Goal: Navigation & Orientation: Find specific page/section

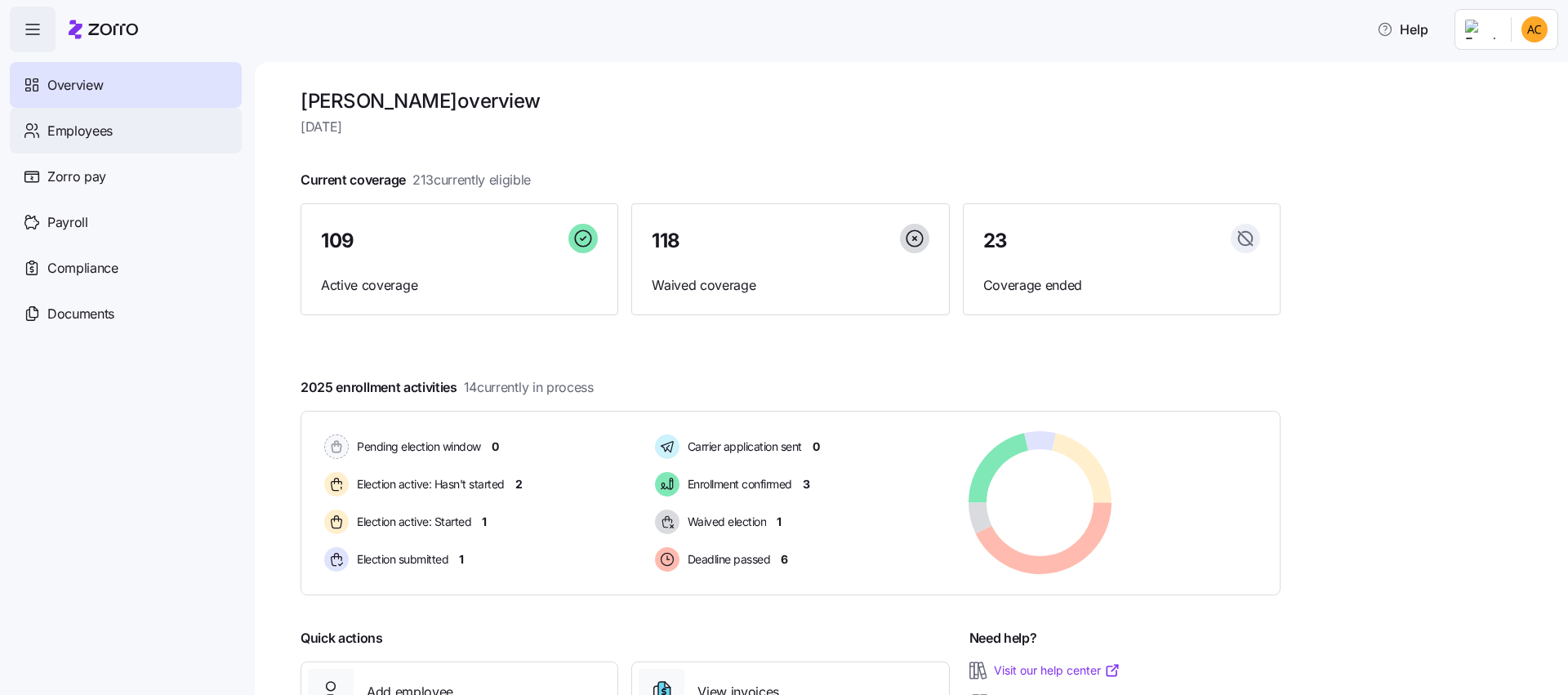
click at [91, 134] on span "Employees" at bounding box center [80, 131] width 65 height 20
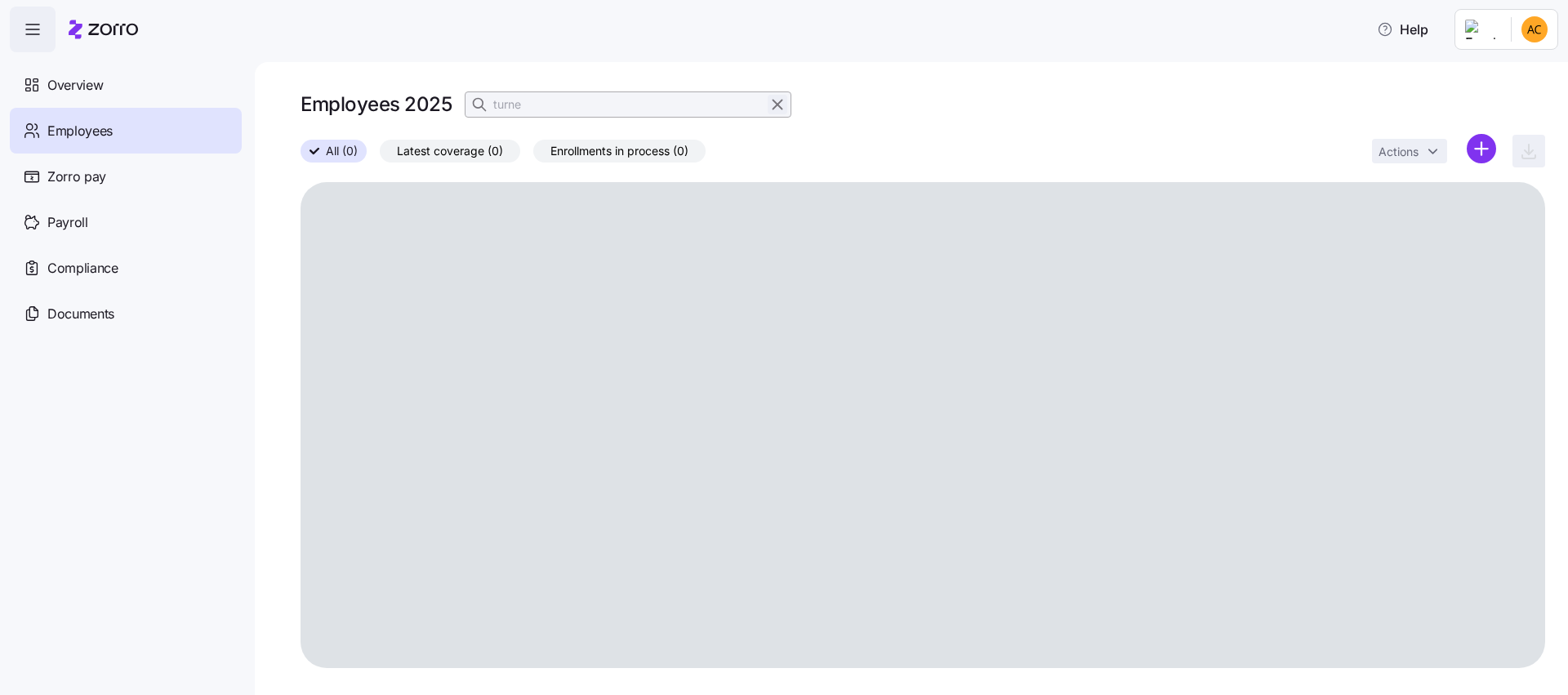
click at [782, 100] on icon "button" at bounding box center [777, 104] width 18 height 19
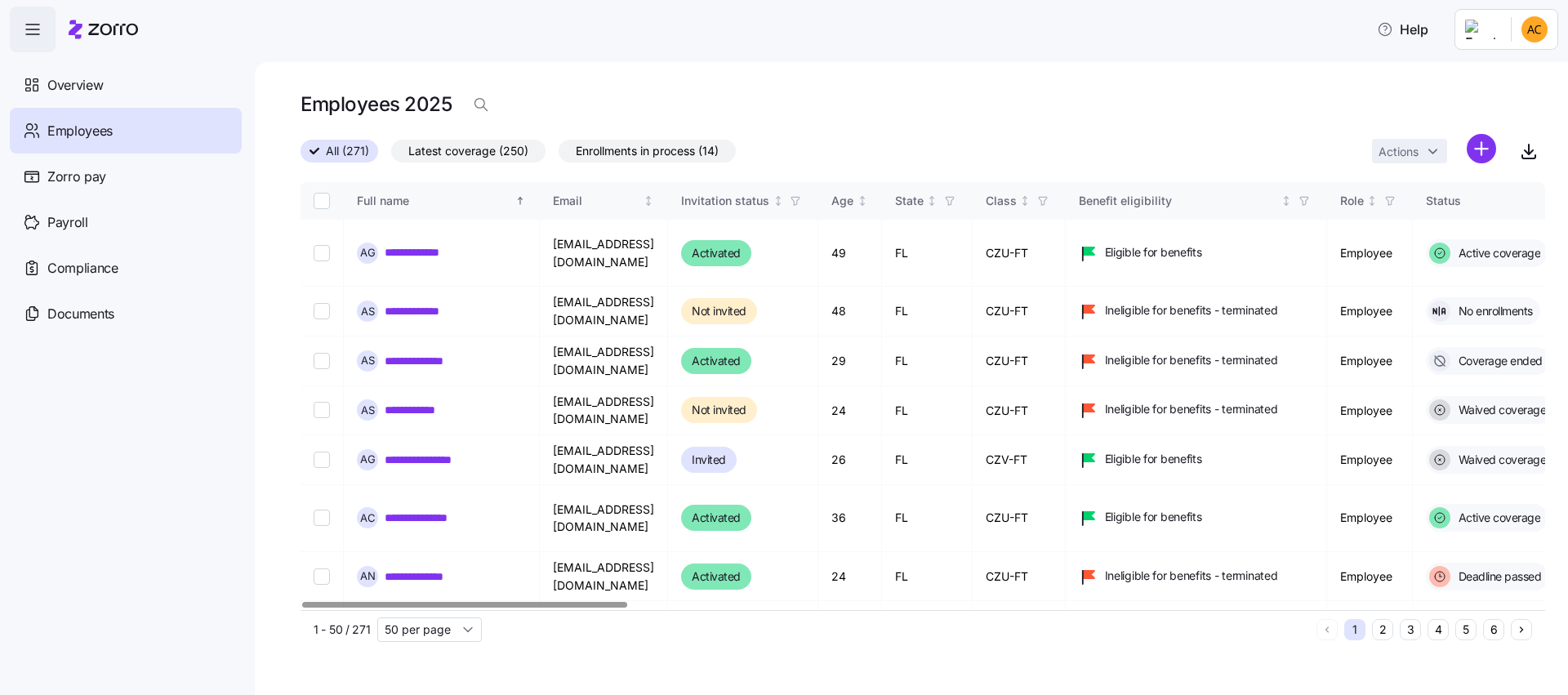
click at [449, 205] on div "Full name" at bounding box center [434, 200] width 155 height 18
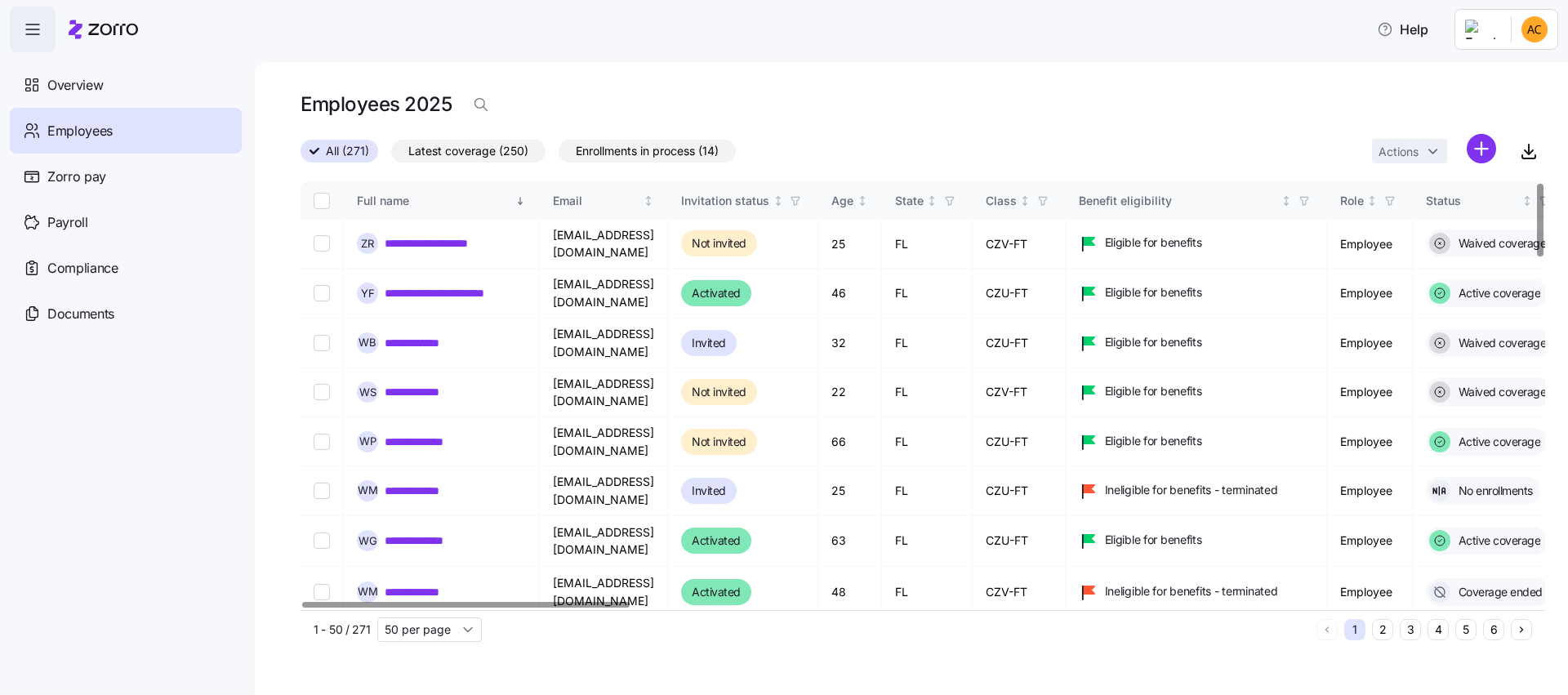
click at [449, 205] on div "Full name" at bounding box center [434, 200] width 155 height 18
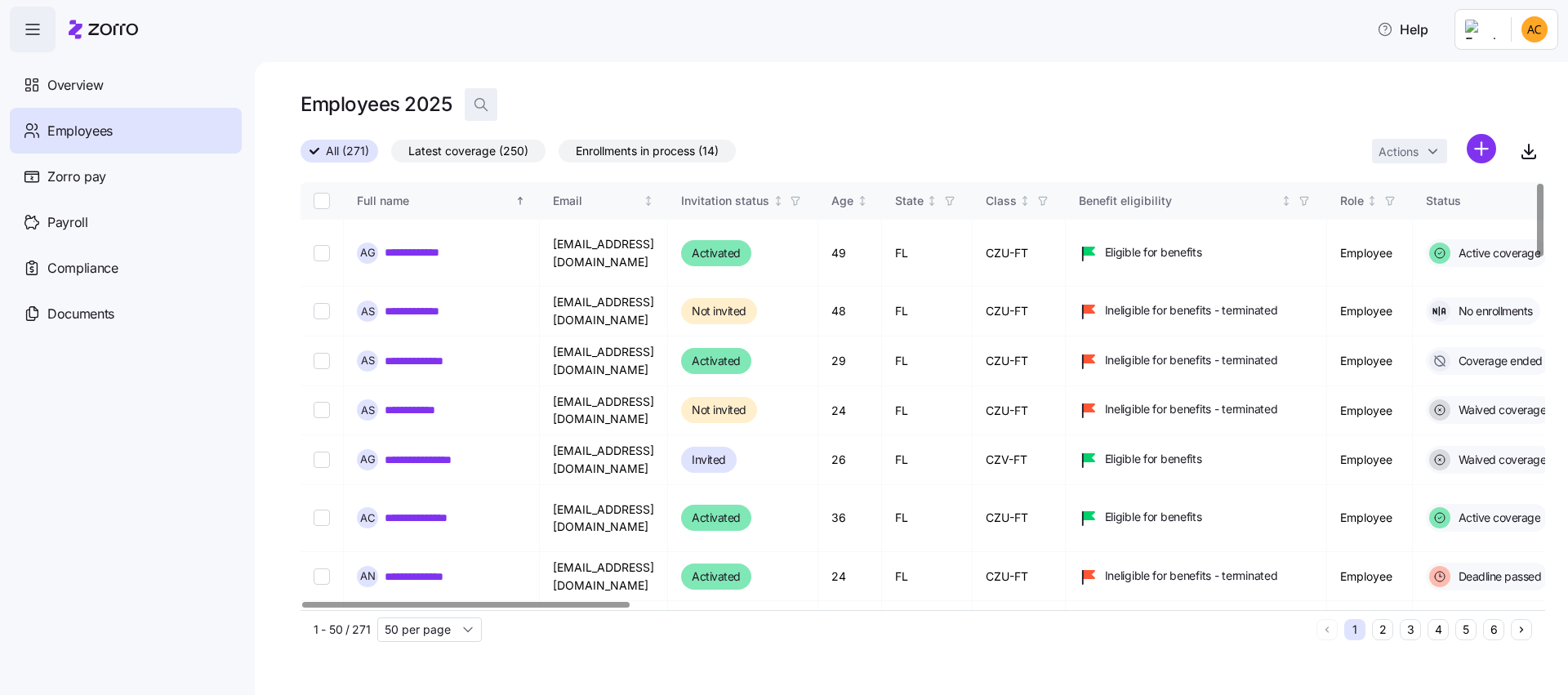
click at [484, 103] on icon "button" at bounding box center [479, 103] width 10 height 10
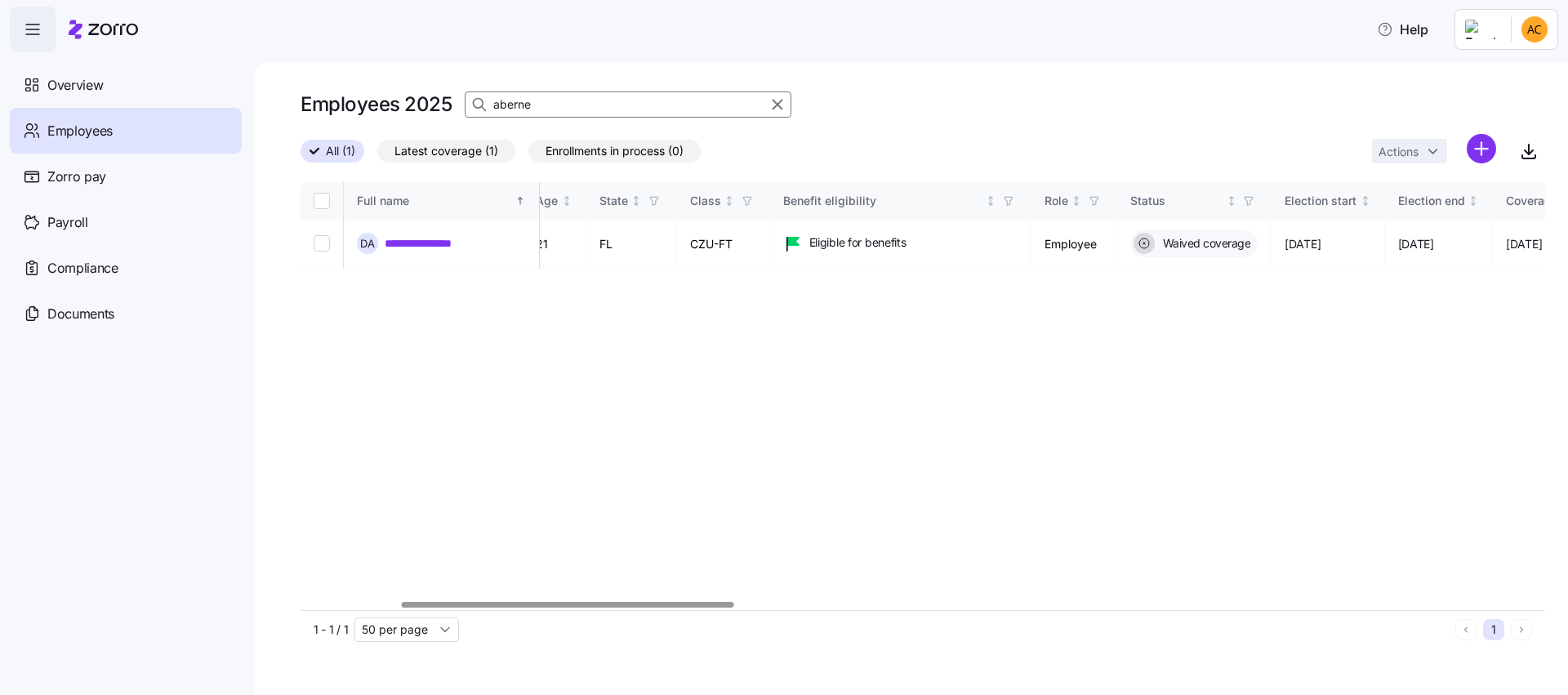
scroll to position [0, 473]
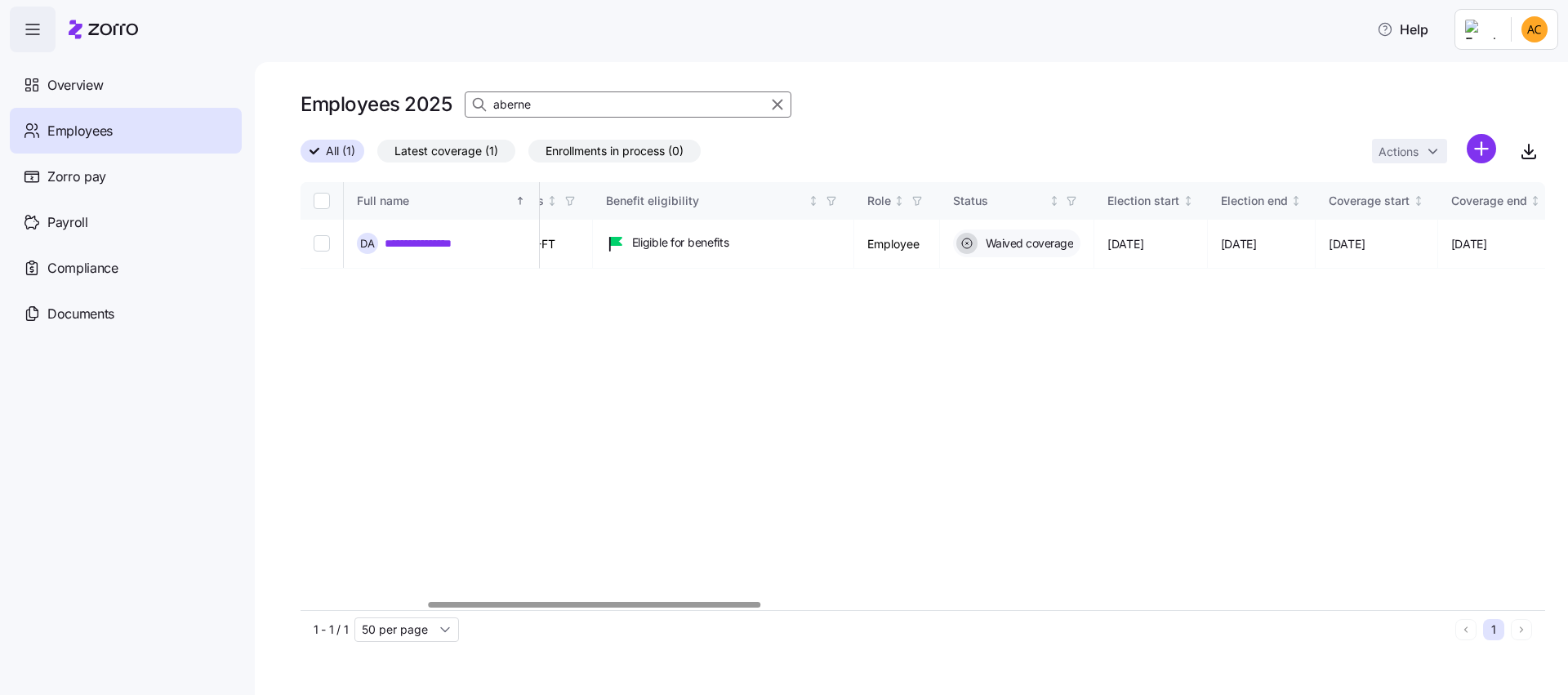
click at [705, 607] on div at bounding box center [595, 605] width 332 height 5
drag, startPoint x: 527, startPoint y: 98, endPoint x: 398, endPoint y: 93, distance: 129.1
click at [398, 93] on div "Employees 2025 aberne" at bounding box center [923, 104] width 1245 height 33
click at [619, 155] on span "Enrollments in process (0)" at bounding box center [614, 151] width 138 height 21
click at [528, 155] on input "Enrollments in process (0)" at bounding box center [528, 155] width 0 height 0
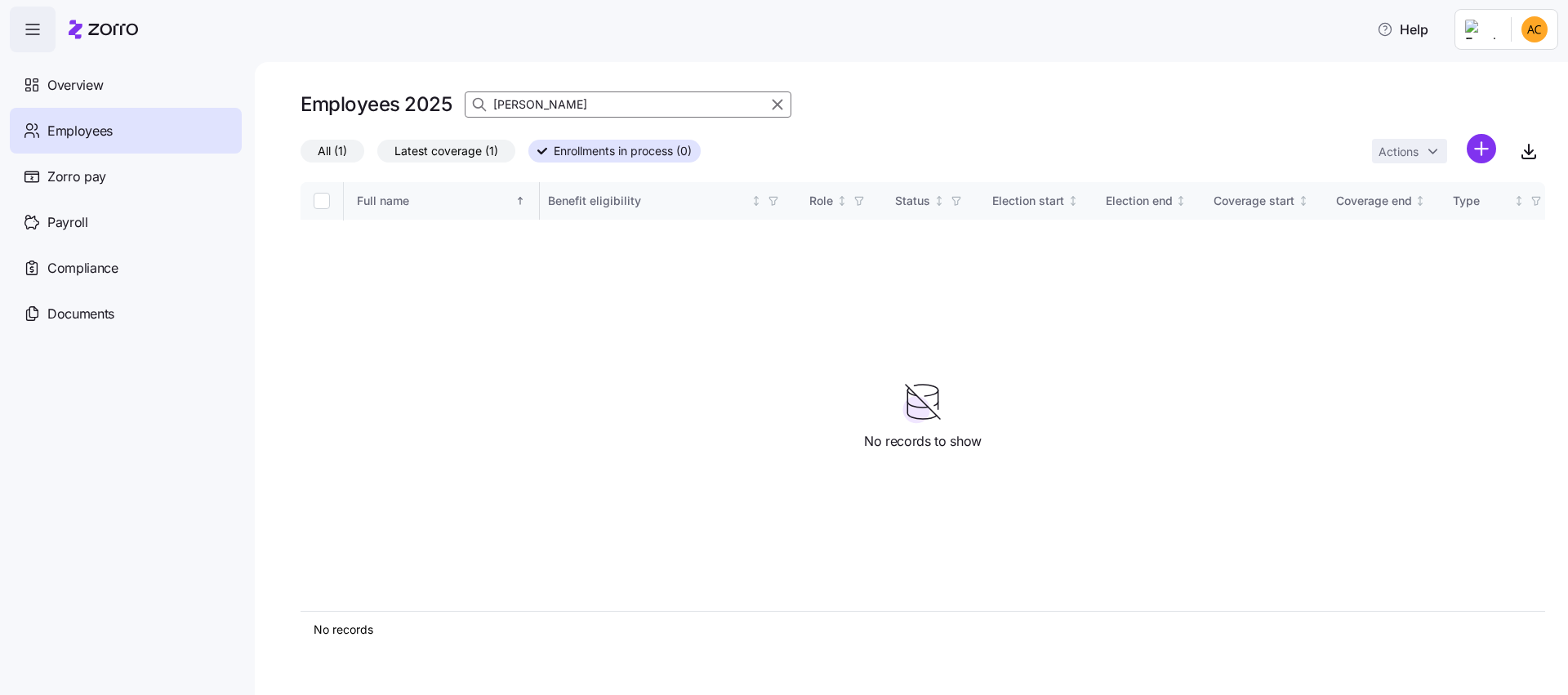
click at [454, 147] on span "Latest coverage (1)" at bounding box center [446, 151] width 103 height 21
click at [377, 155] on input "Latest coverage (1)" at bounding box center [377, 155] width 0 height 0
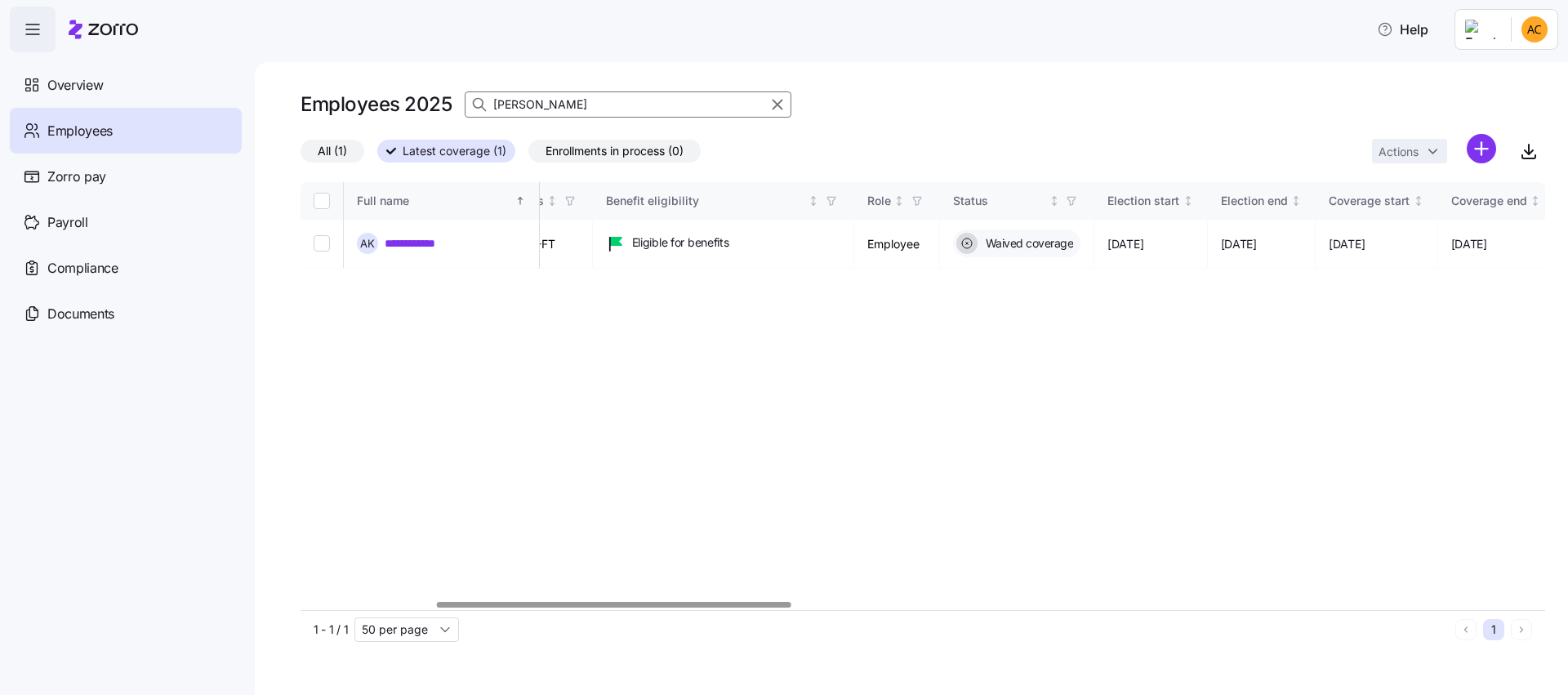
drag, startPoint x: 538, startPoint y: 102, endPoint x: 438, endPoint y: 102, distance: 100.0
click at [438, 102] on div "Employees 2025 [PERSON_NAME]" at bounding box center [923, 104] width 1245 height 33
drag, startPoint x: 548, startPoint y: 97, endPoint x: 352, endPoint y: 86, distance: 196.3
click at [352, 86] on div "**********" at bounding box center [911, 378] width 1313 height 633
drag, startPoint x: 633, startPoint y: 114, endPoint x: 267, endPoint y: 114, distance: 366.0
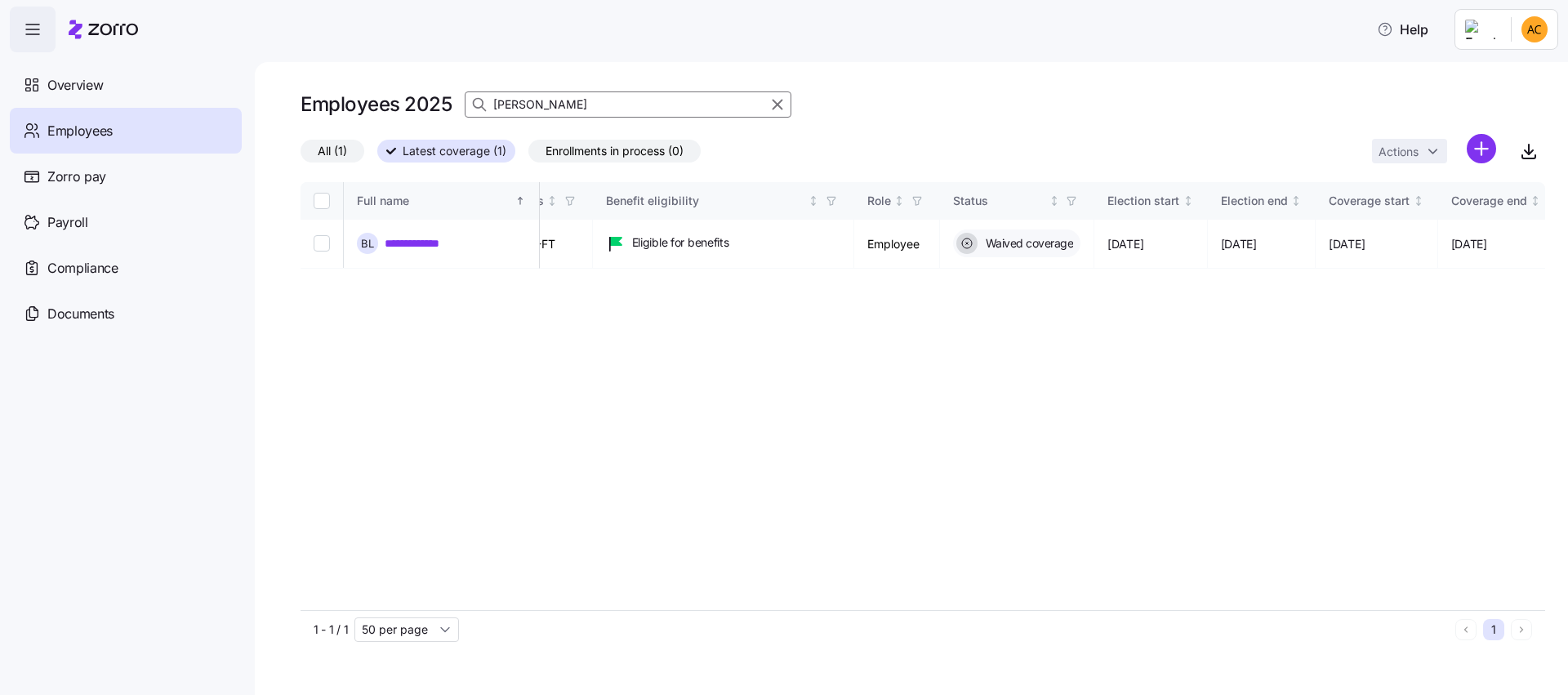
click at [267, 114] on div "**********" at bounding box center [911, 378] width 1313 height 633
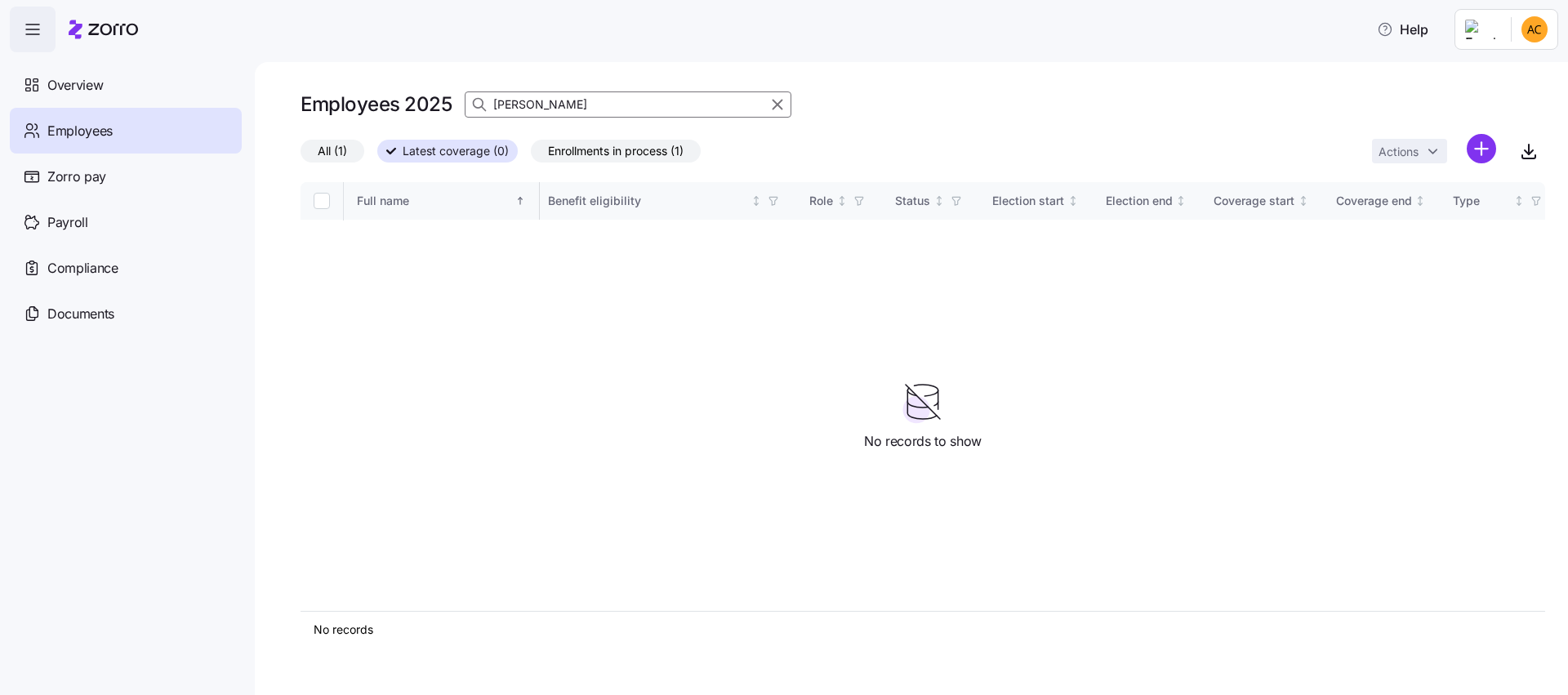
click at [617, 143] on span "Enrollments in process (1)" at bounding box center [616, 151] width 136 height 21
click at [531, 155] on input "Enrollments in process (1)" at bounding box center [531, 155] width 0 height 0
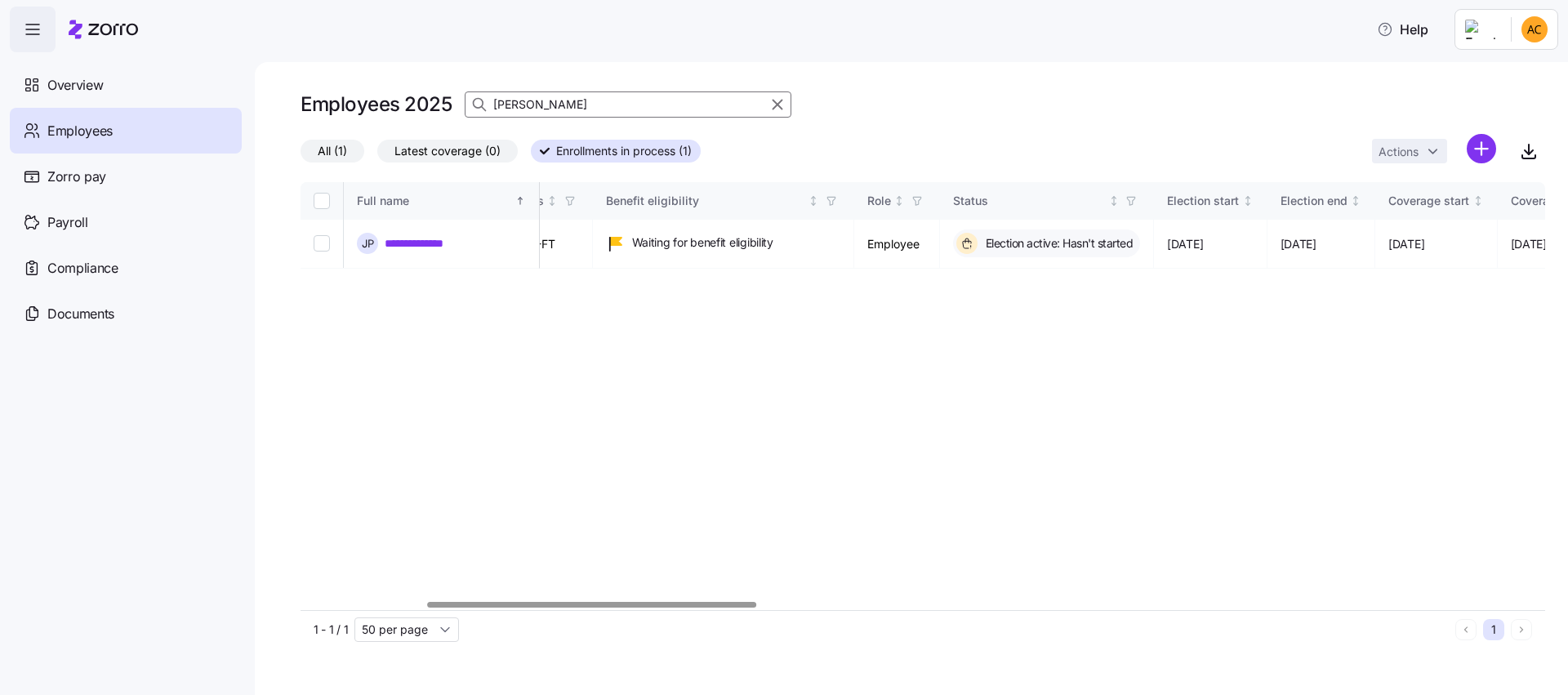
drag, startPoint x: 573, startPoint y: 109, endPoint x: 283, endPoint y: 117, distance: 290.1
click at [283, 117] on div "**********" at bounding box center [911, 378] width 1313 height 633
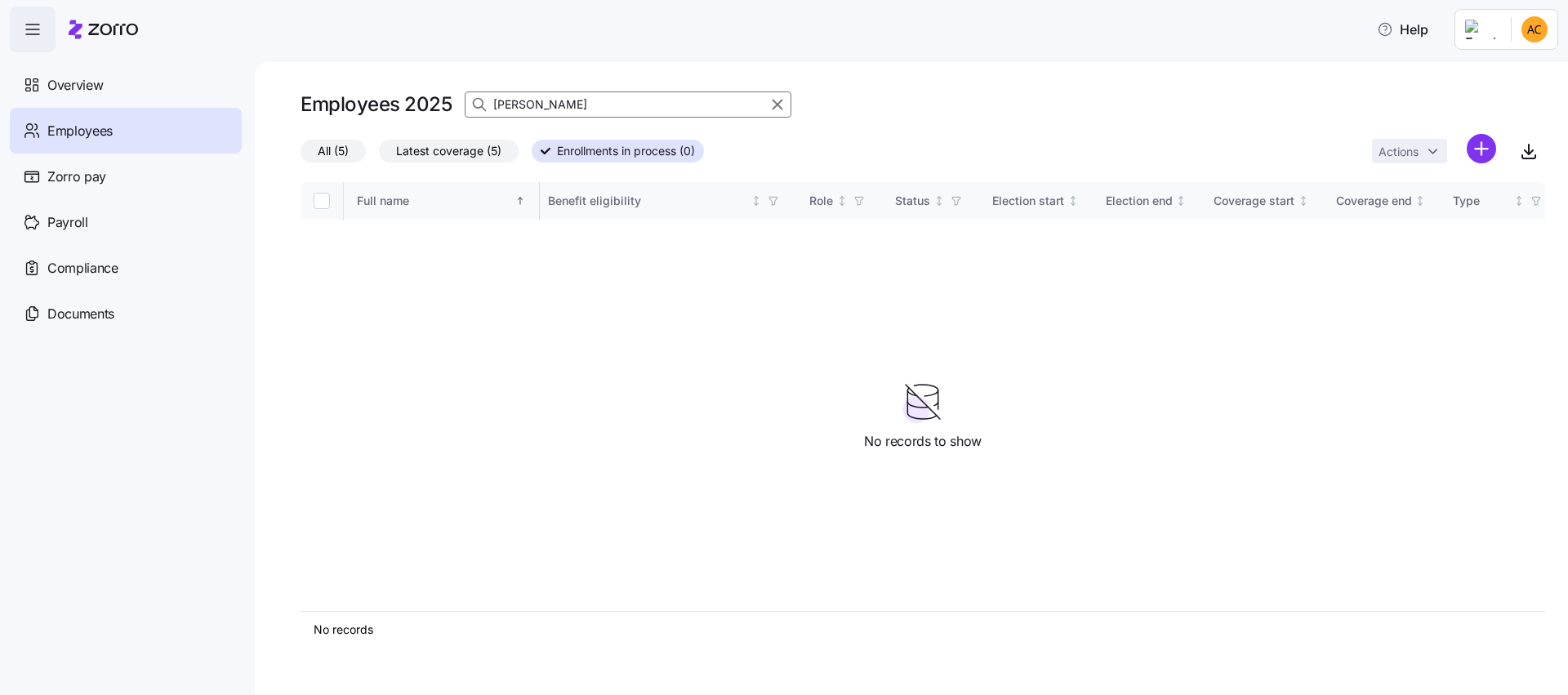
type input "[PERSON_NAME]"
click at [488, 147] on span "Latest coverage (5)" at bounding box center [449, 151] width 105 height 21
click at [379, 155] on input "Latest coverage (5)" at bounding box center [379, 155] width 0 height 0
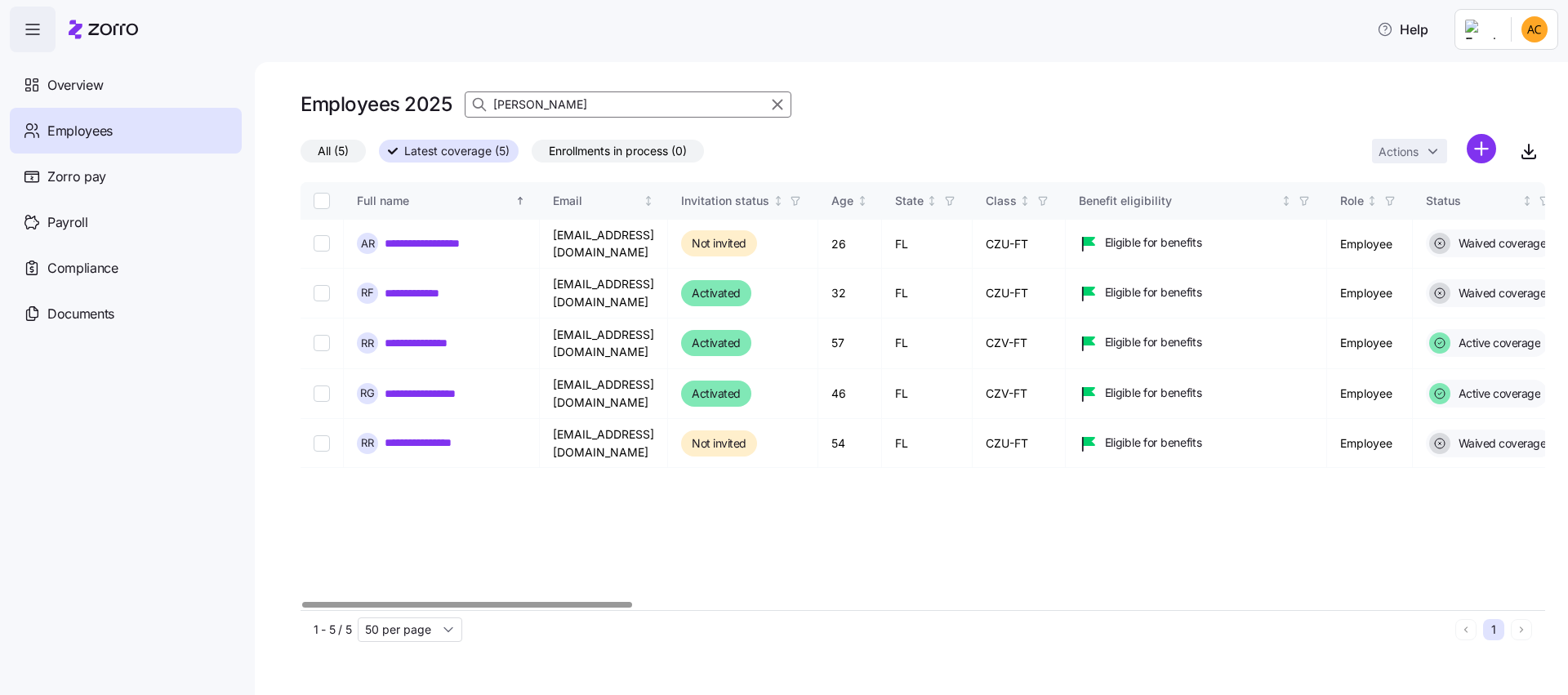
click at [516, 602] on div at bounding box center [467, 605] width 330 height 5
